Goal: Task Accomplishment & Management: Manage account settings

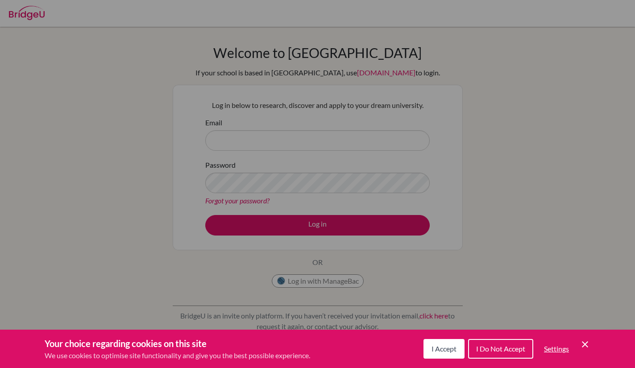
click at [436, 353] on span "I Accept" at bounding box center [444, 349] width 25 height 8
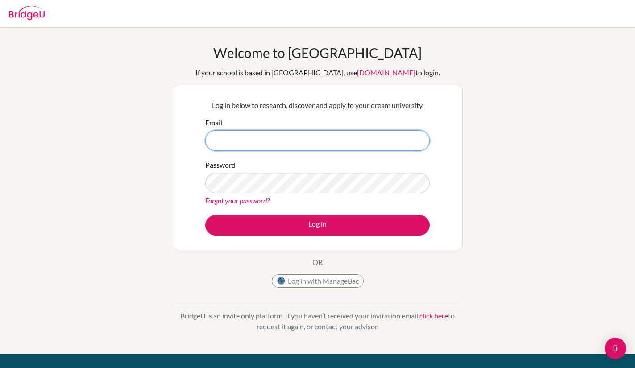
click at [270, 141] on input "Email" at bounding box center [317, 140] width 225 height 21
type input "[EMAIL_ADDRESS][DOMAIN_NAME]"
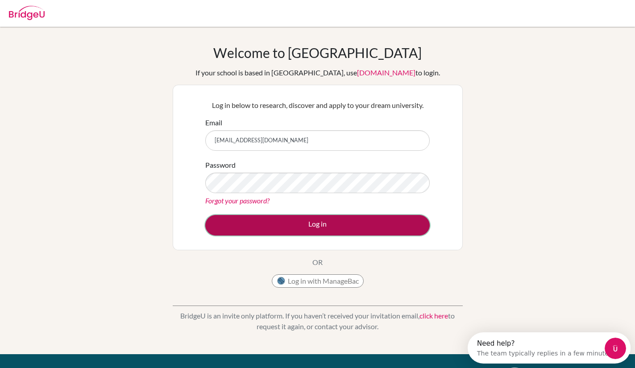
click at [284, 225] on button "Log in" at bounding box center [317, 225] width 225 height 21
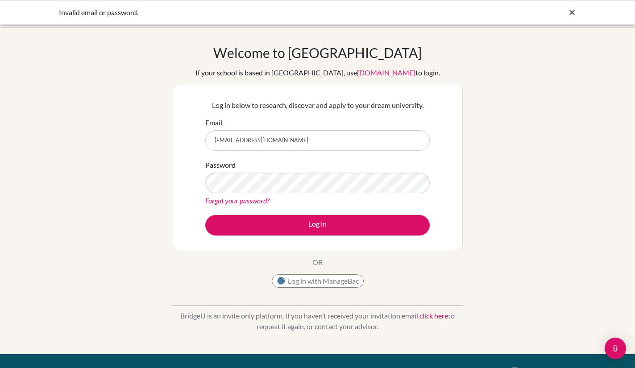
click at [258, 136] on input "[EMAIL_ADDRESS][DOMAIN_NAME]" at bounding box center [317, 140] width 225 height 21
click at [308, 143] on input "[EMAIL_ADDRESS][DOMAIN_NAME]" at bounding box center [317, 140] width 225 height 21
click at [252, 203] on link "Forgot your password?" at bounding box center [237, 200] width 64 height 8
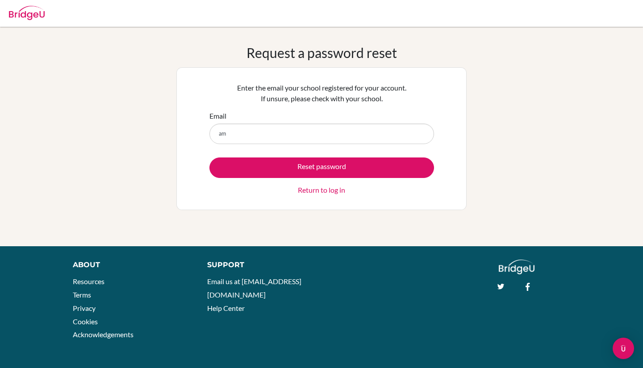
type input "[EMAIL_ADDRESS][DOMAIN_NAME]"
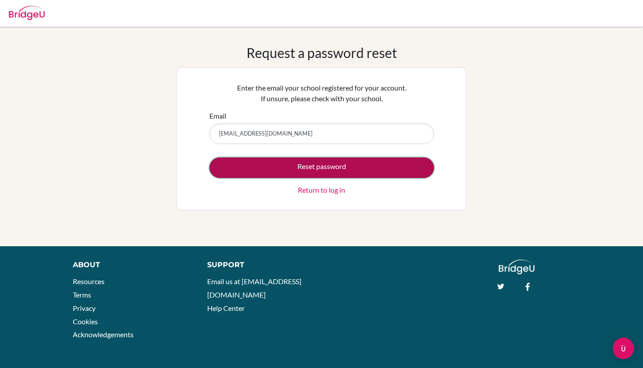
click at [286, 162] on button "Reset password" at bounding box center [321, 168] width 225 height 21
